Goal: Information Seeking & Learning: Understand process/instructions

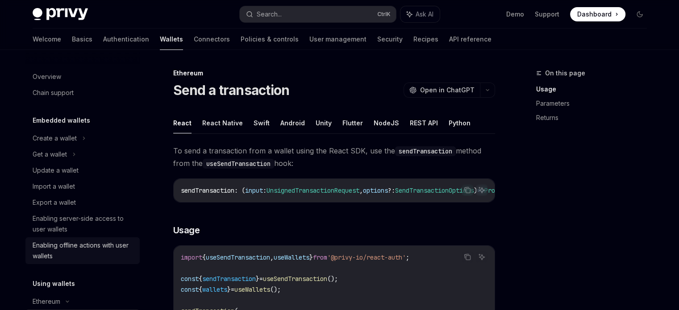
scroll to position [137, 0]
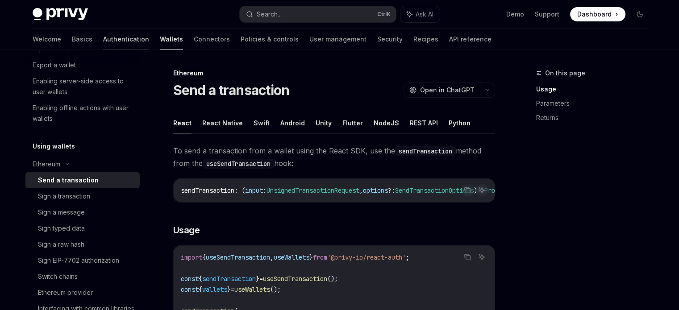
click at [103, 42] on link "Authentication" at bounding box center [126, 39] width 46 height 21
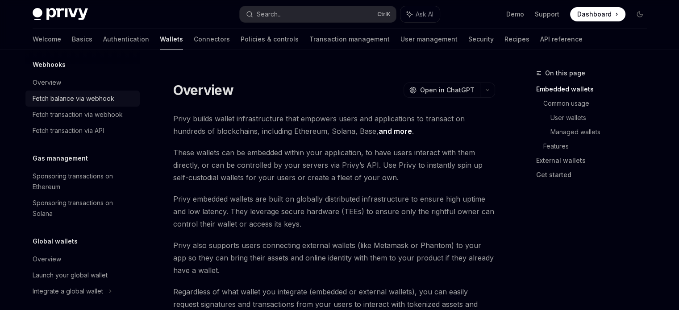
scroll to position [462, 0]
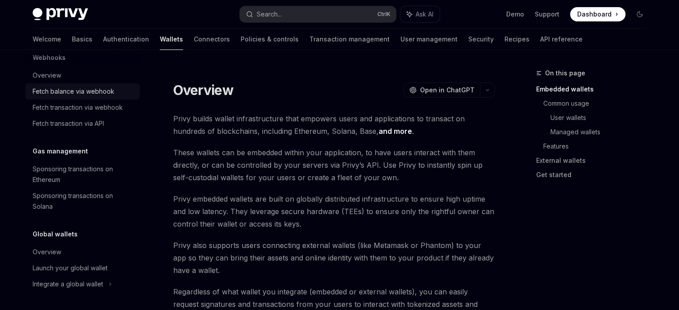
click at [87, 94] on div "Fetch balance via webhook" at bounding box center [74, 91] width 82 height 11
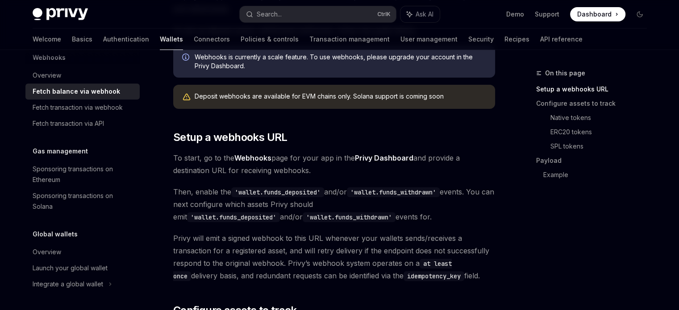
scroll to position [175, 0]
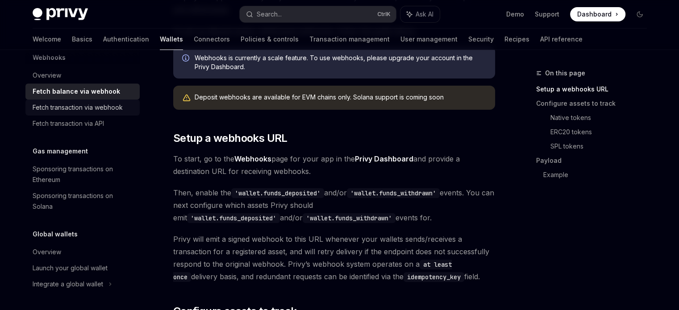
click at [108, 111] on div "Fetch transaction via webhook" at bounding box center [78, 107] width 90 height 11
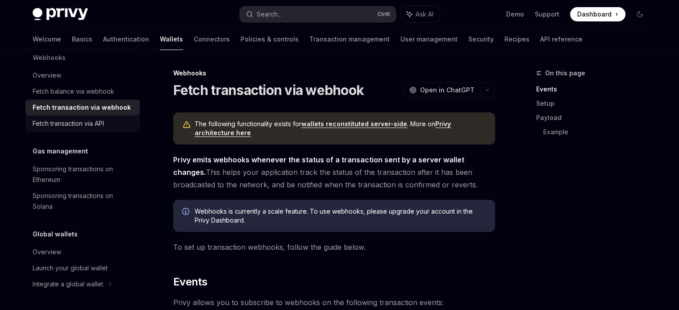
click at [91, 126] on div "Fetch transaction via API" at bounding box center [68, 123] width 71 height 11
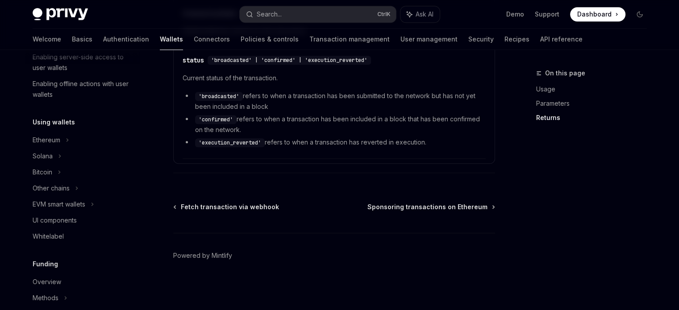
scroll to position [159, 0]
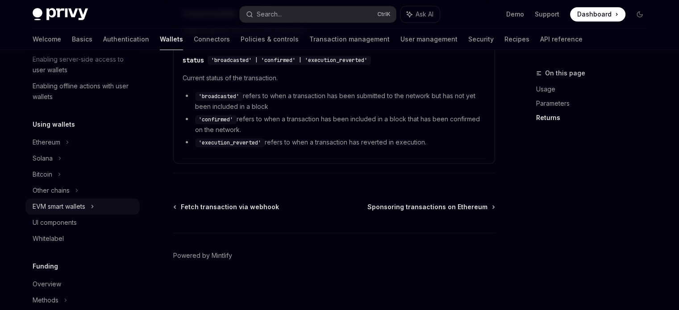
click at [68, 210] on div "EVM smart wallets" at bounding box center [59, 206] width 53 height 11
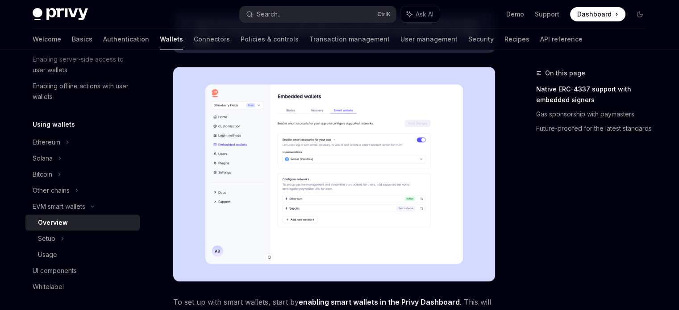
scroll to position [160, 0]
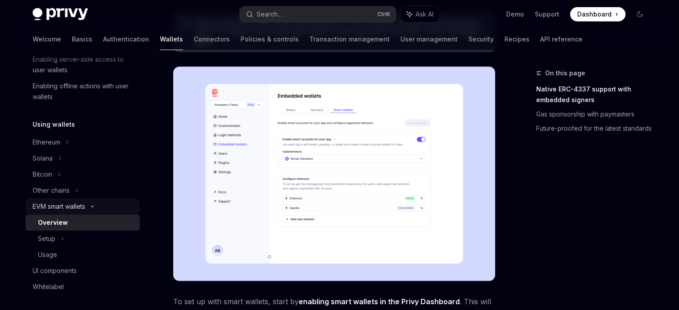
click at [70, 205] on div "EVM smart wallets" at bounding box center [59, 206] width 53 height 11
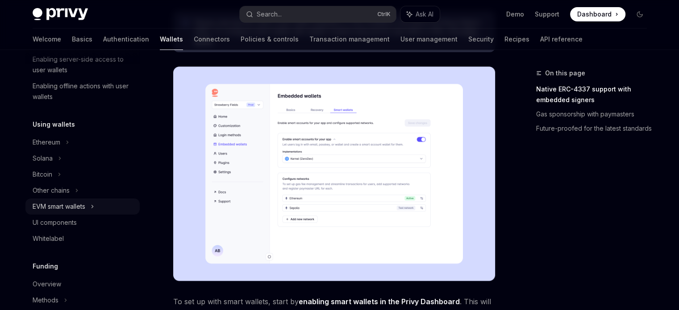
click at [70, 205] on div "EVM smart wallets" at bounding box center [59, 206] width 53 height 11
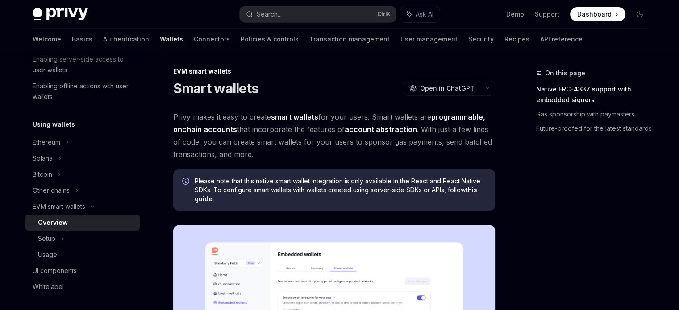
scroll to position [0, 0]
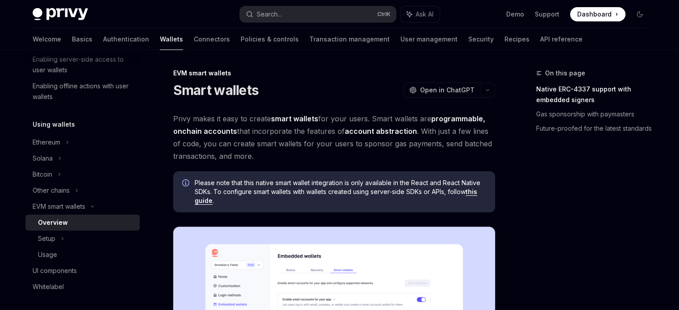
click at [396, 128] on link "account abstraction" at bounding box center [381, 131] width 72 height 9
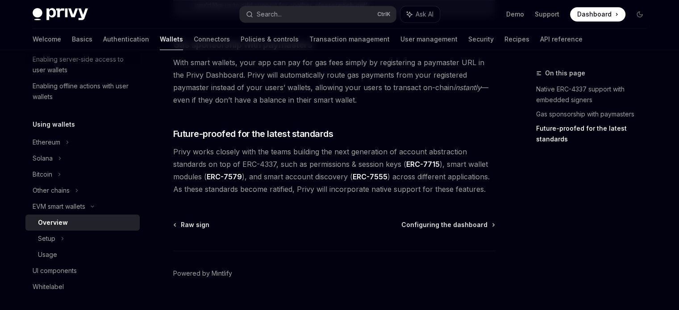
scroll to position [756, 0]
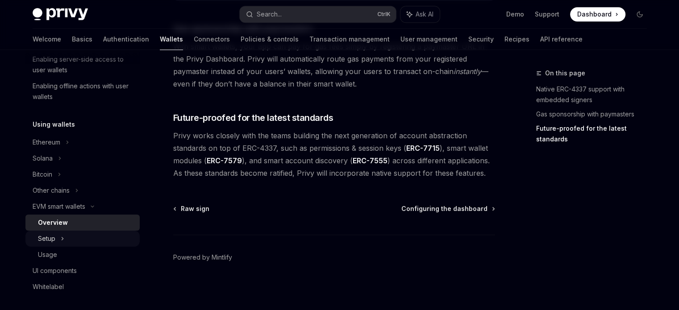
click at [56, 241] on div "Setup" at bounding box center [82, 239] width 114 height 16
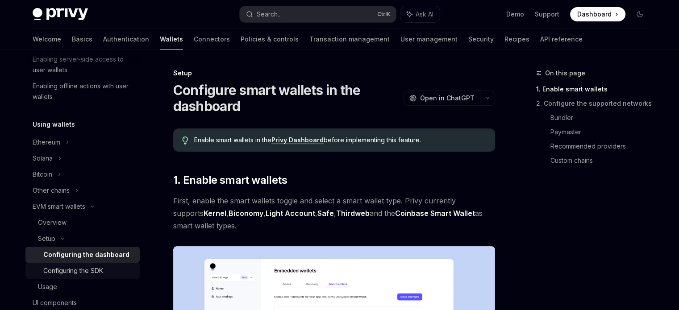
click at [70, 269] on div "Configuring the SDK" at bounding box center [73, 271] width 60 height 11
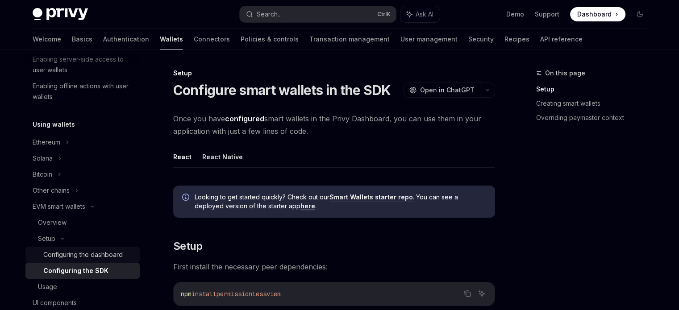
click at [81, 257] on div "Configuring the dashboard" at bounding box center [82, 254] width 79 height 11
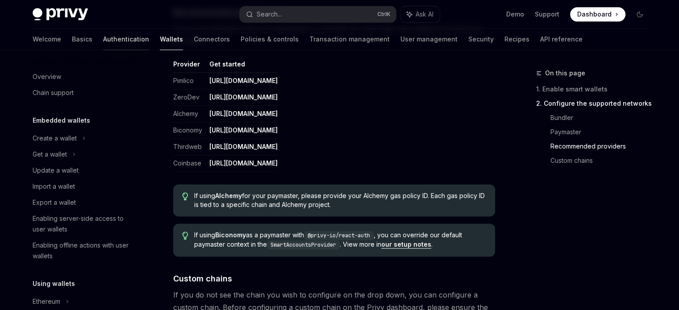
click at [103, 38] on link "Authentication" at bounding box center [126, 39] width 46 height 21
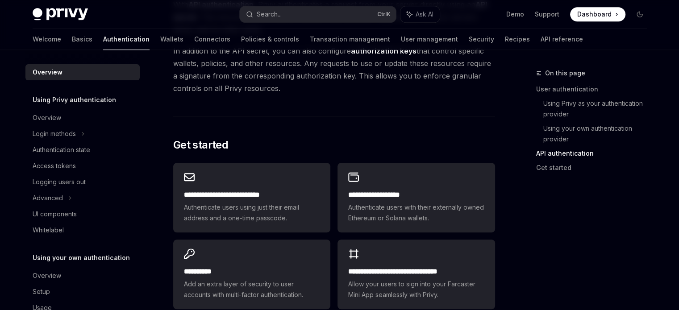
scroll to position [809, 0]
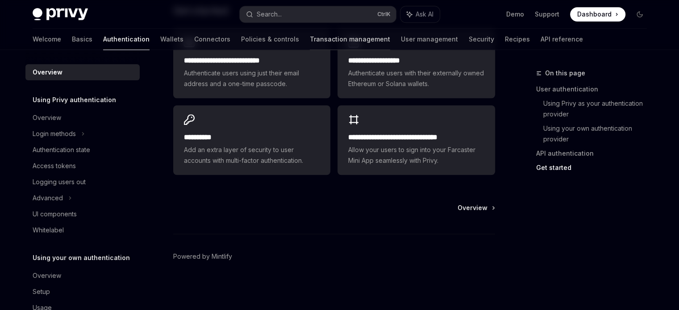
click at [323, 34] on link "Transaction management" at bounding box center [350, 39] width 80 height 21
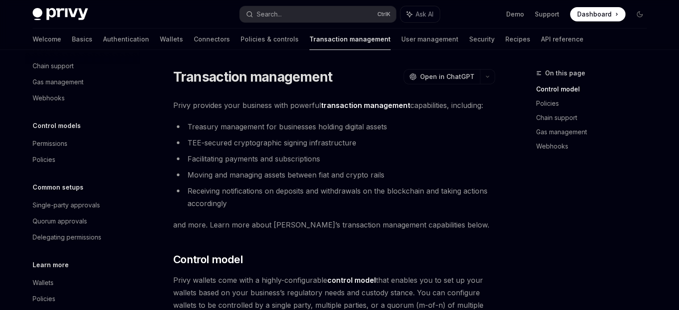
scroll to position [82, 0]
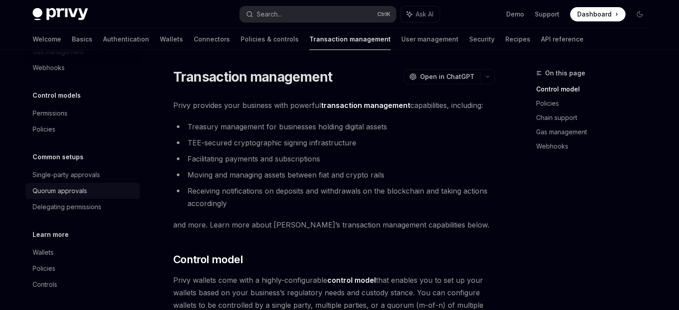
click at [66, 189] on div "Quorum approvals" at bounding box center [60, 191] width 54 height 11
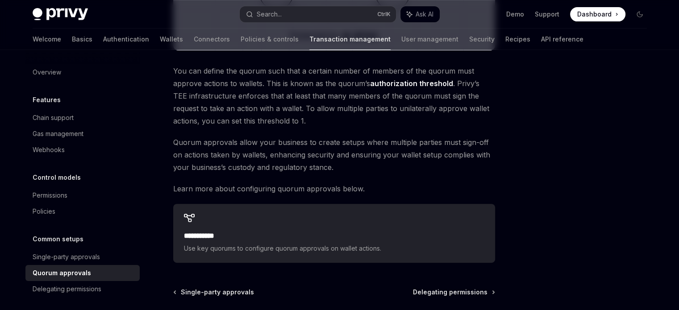
scroll to position [428, 0]
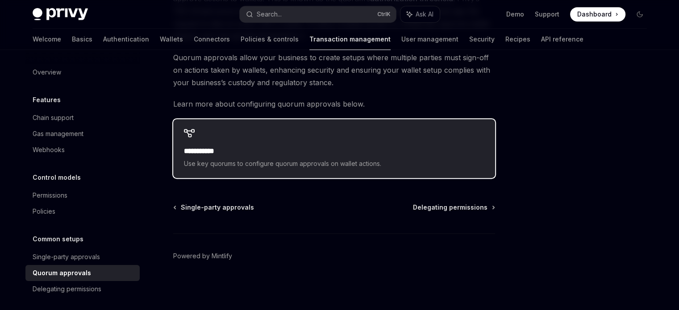
click at [398, 155] on h2 "**********" at bounding box center [334, 151] width 300 height 11
type textarea "*"
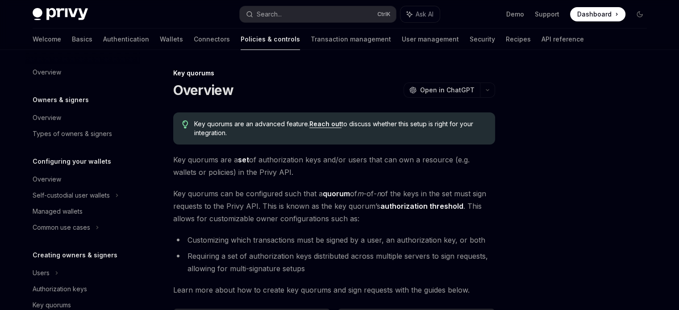
scroll to position [280, 0]
